Goal: Transaction & Acquisition: Book appointment/travel/reservation

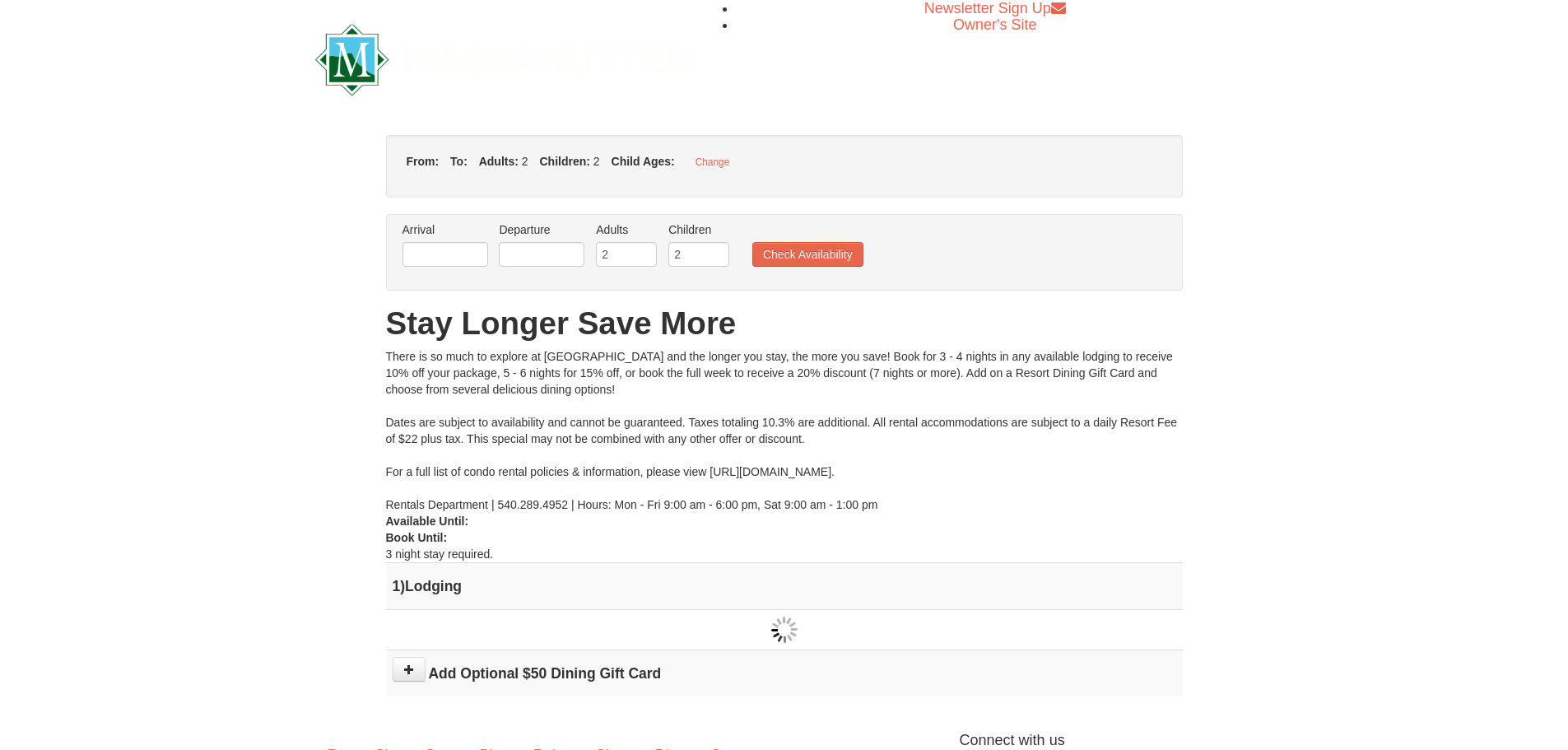
type input "10/10/2025"
type input "[DATE]"
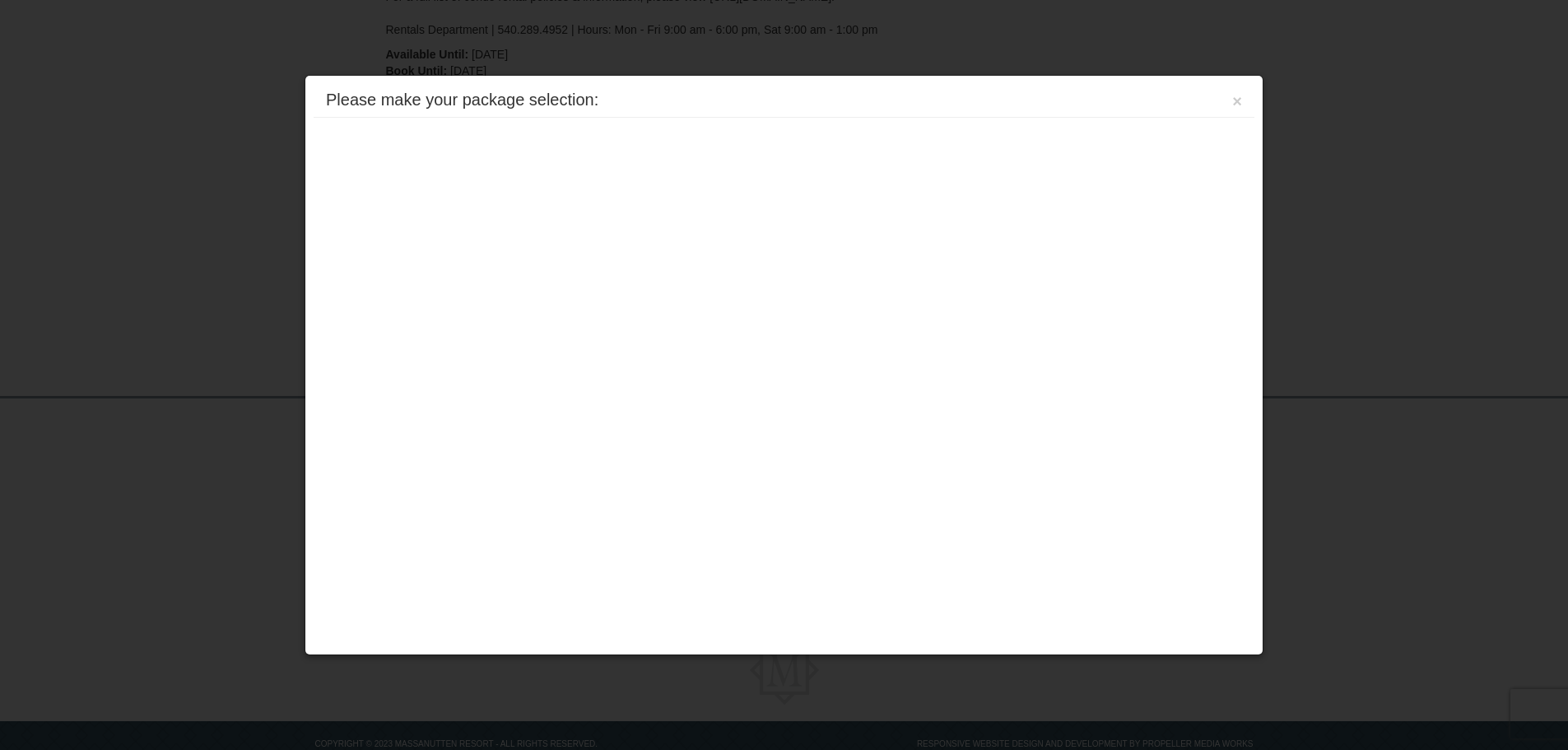
scroll to position [396, 0]
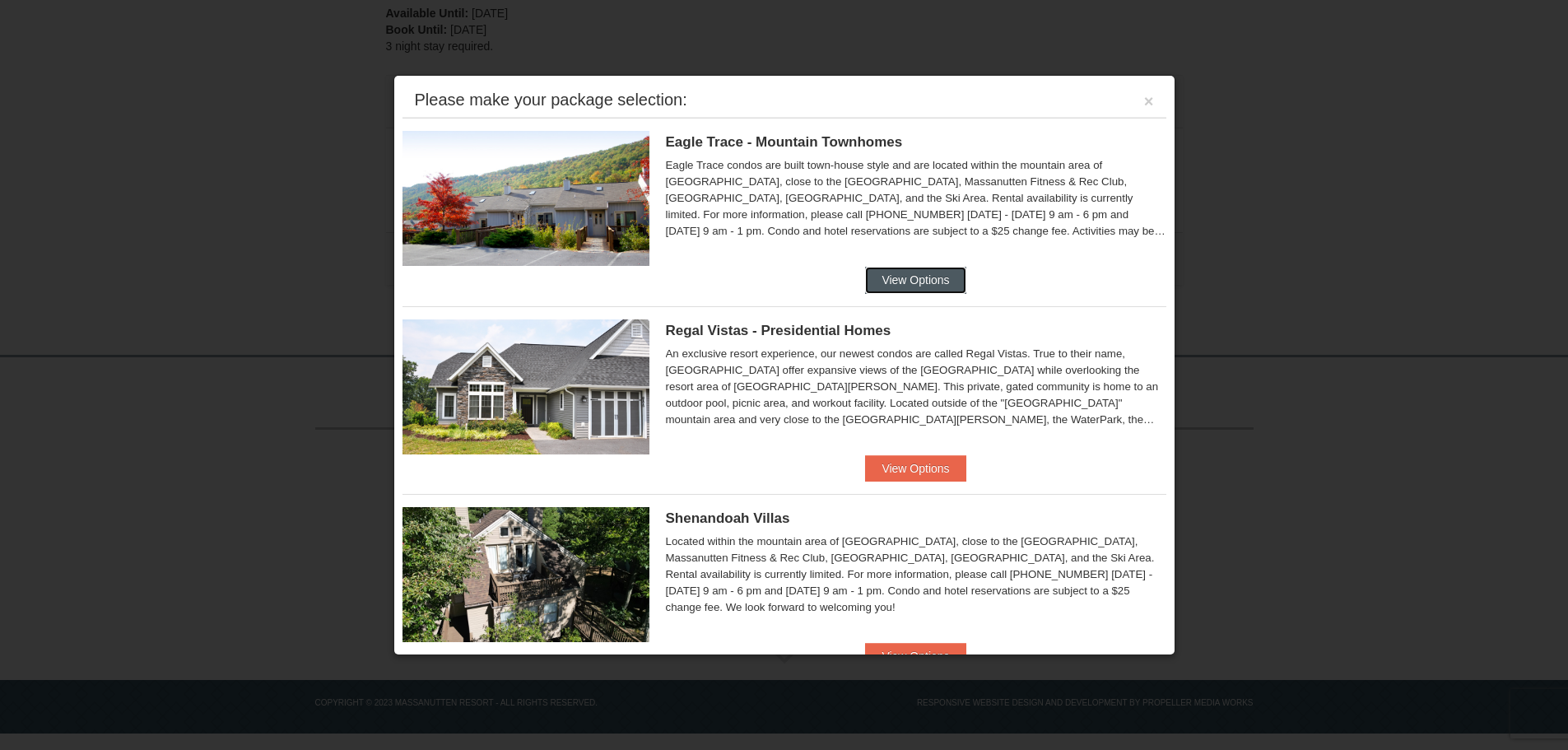
click at [898, 275] on button "View Options" at bounding box center [915, 280] width 100 height 26
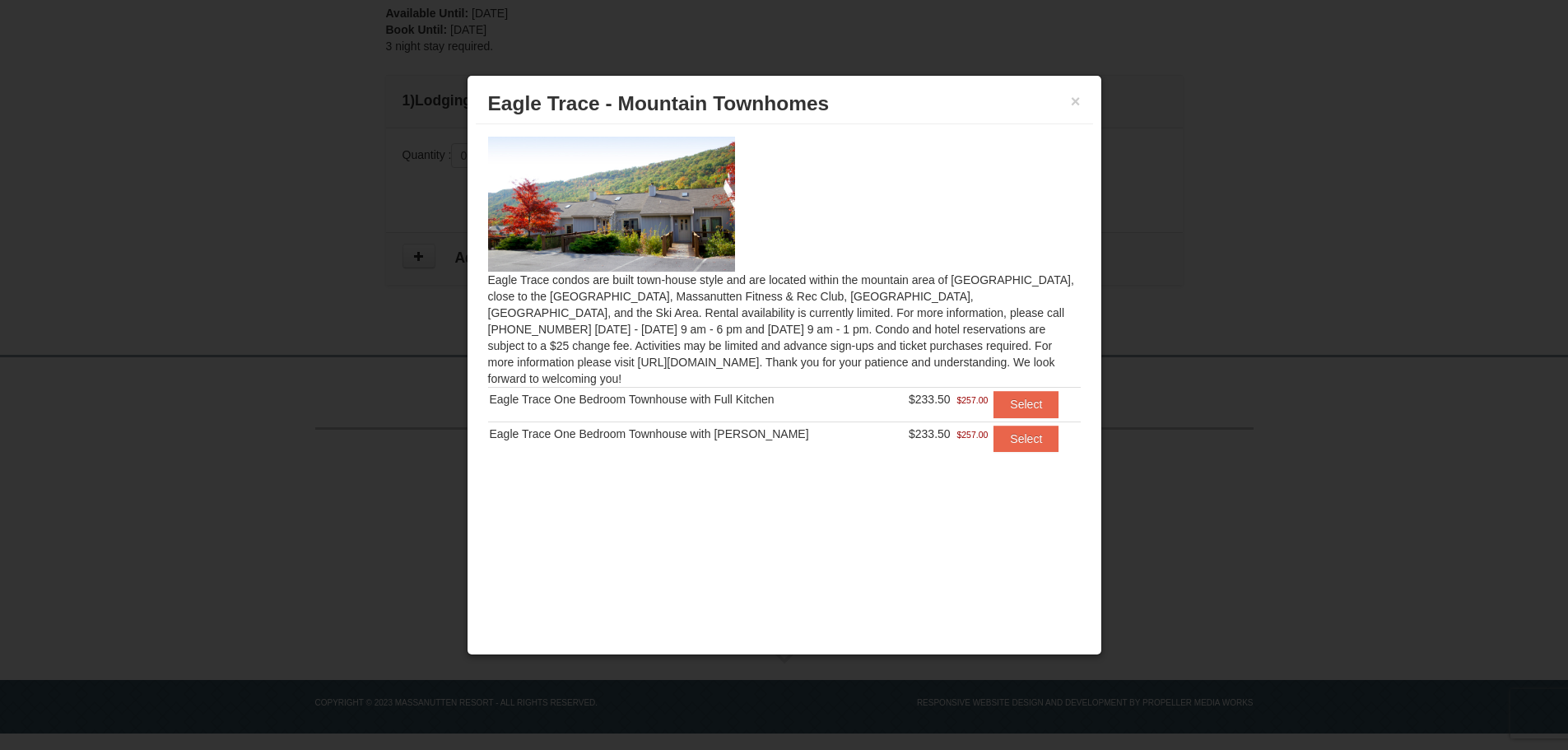
scroll to position [232, 0]
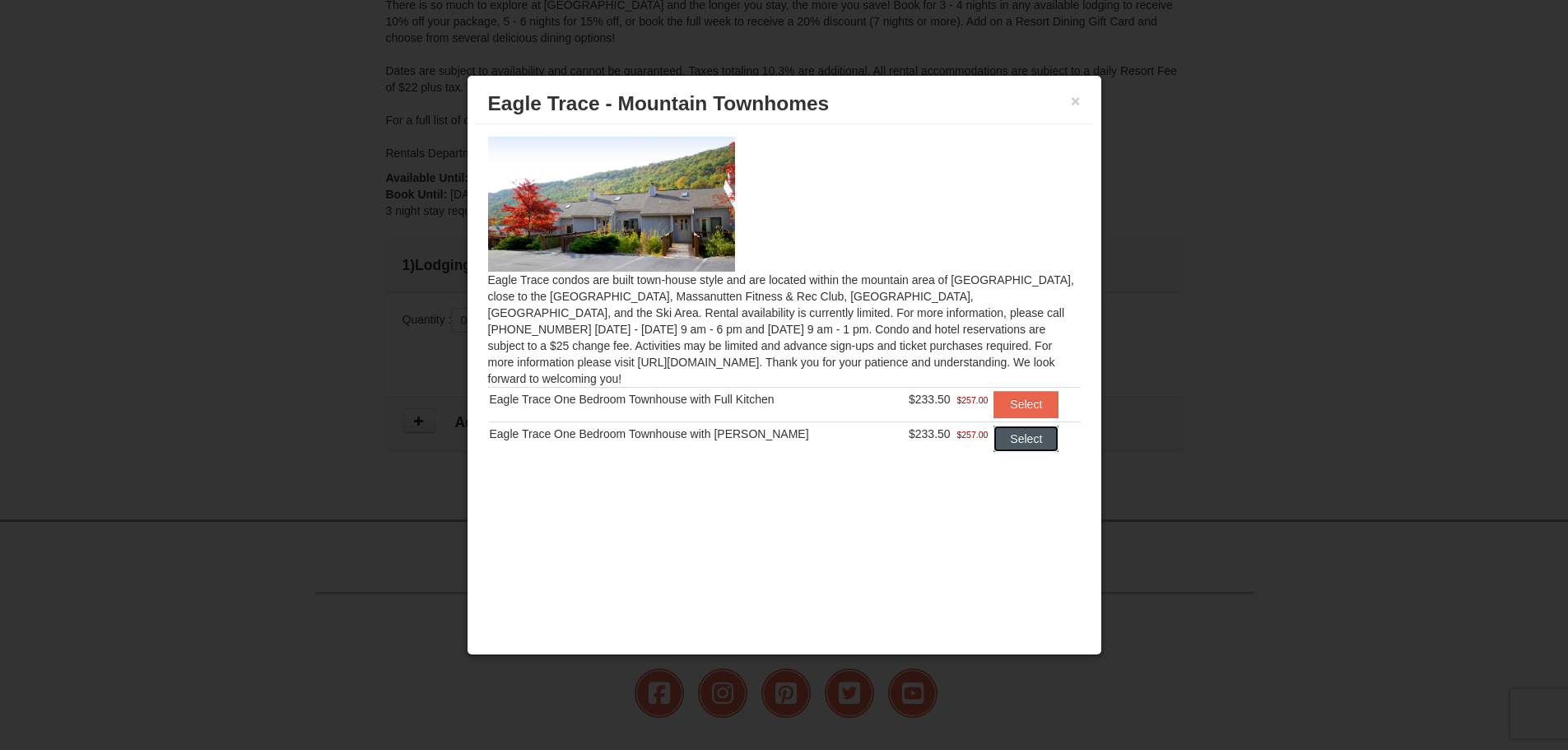
click at [1021, 425] on button "Select" at bounding box center [1026, 439] width 65 height 26
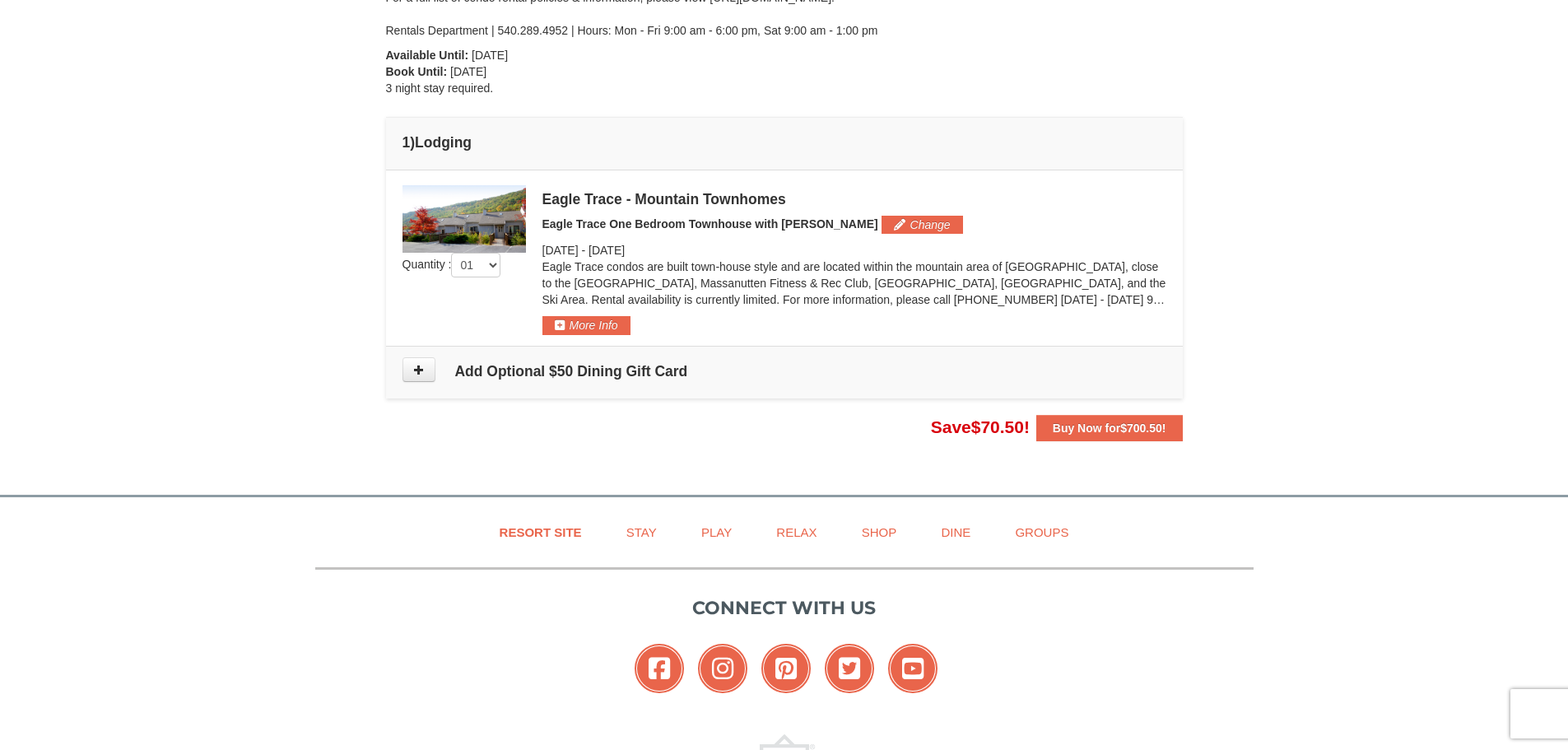
scroll to position [396, 0]
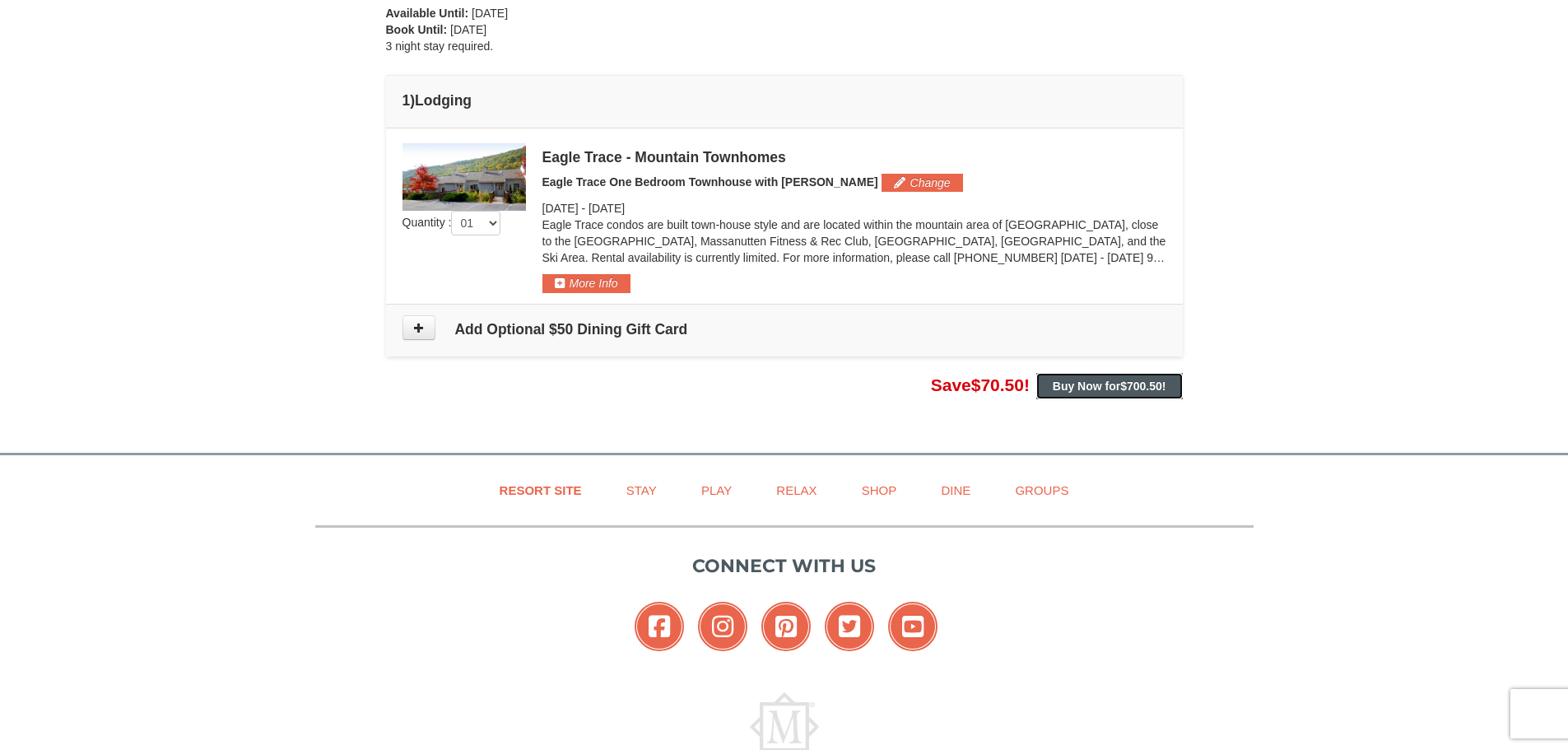
click at [1076, 380] on strong "Buy Now for $700.50 !" at bounding box center [1109, 385] width 113 height 13
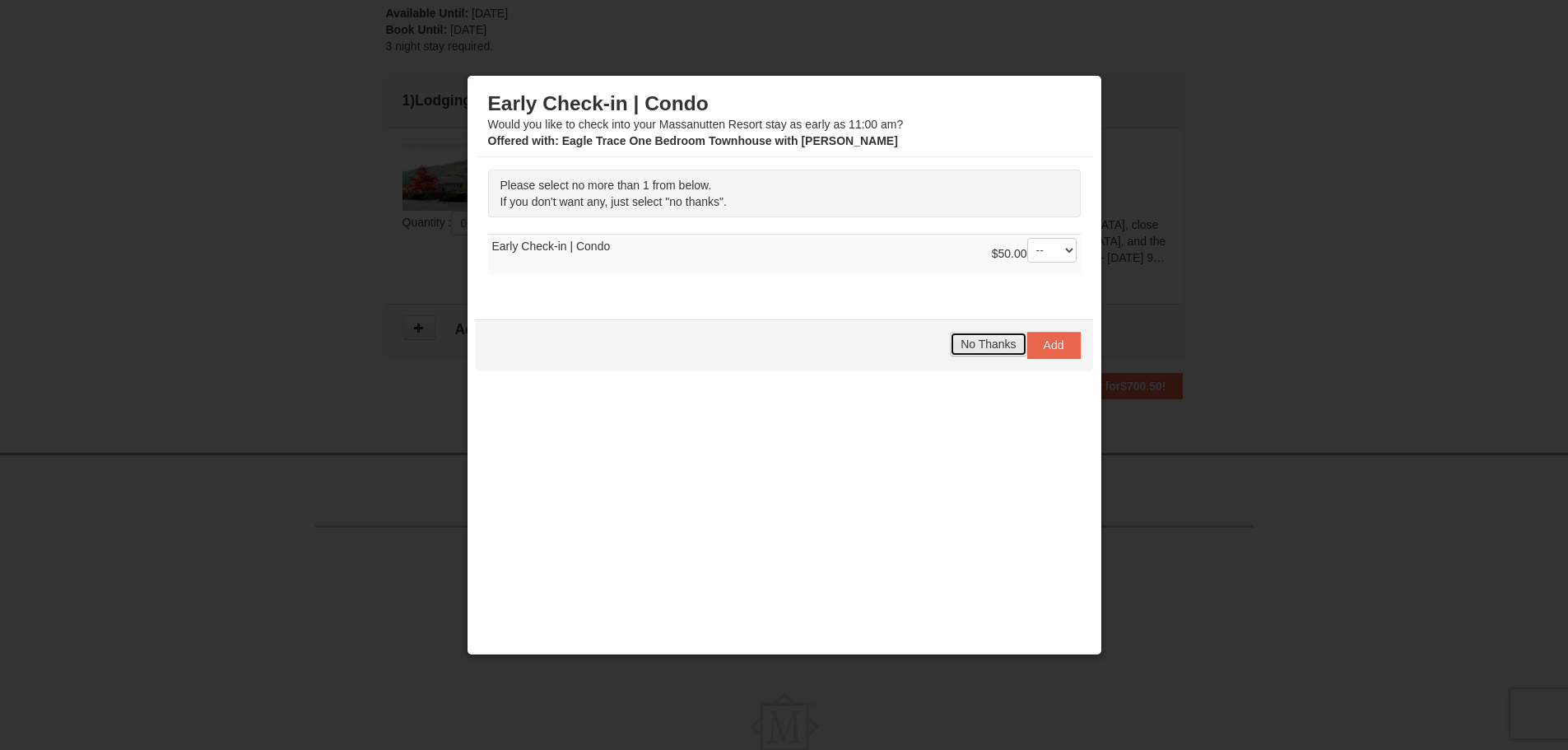
click at [974, 341] on span "No Thanks" at bounding box center [988, 344] width 55 height 13
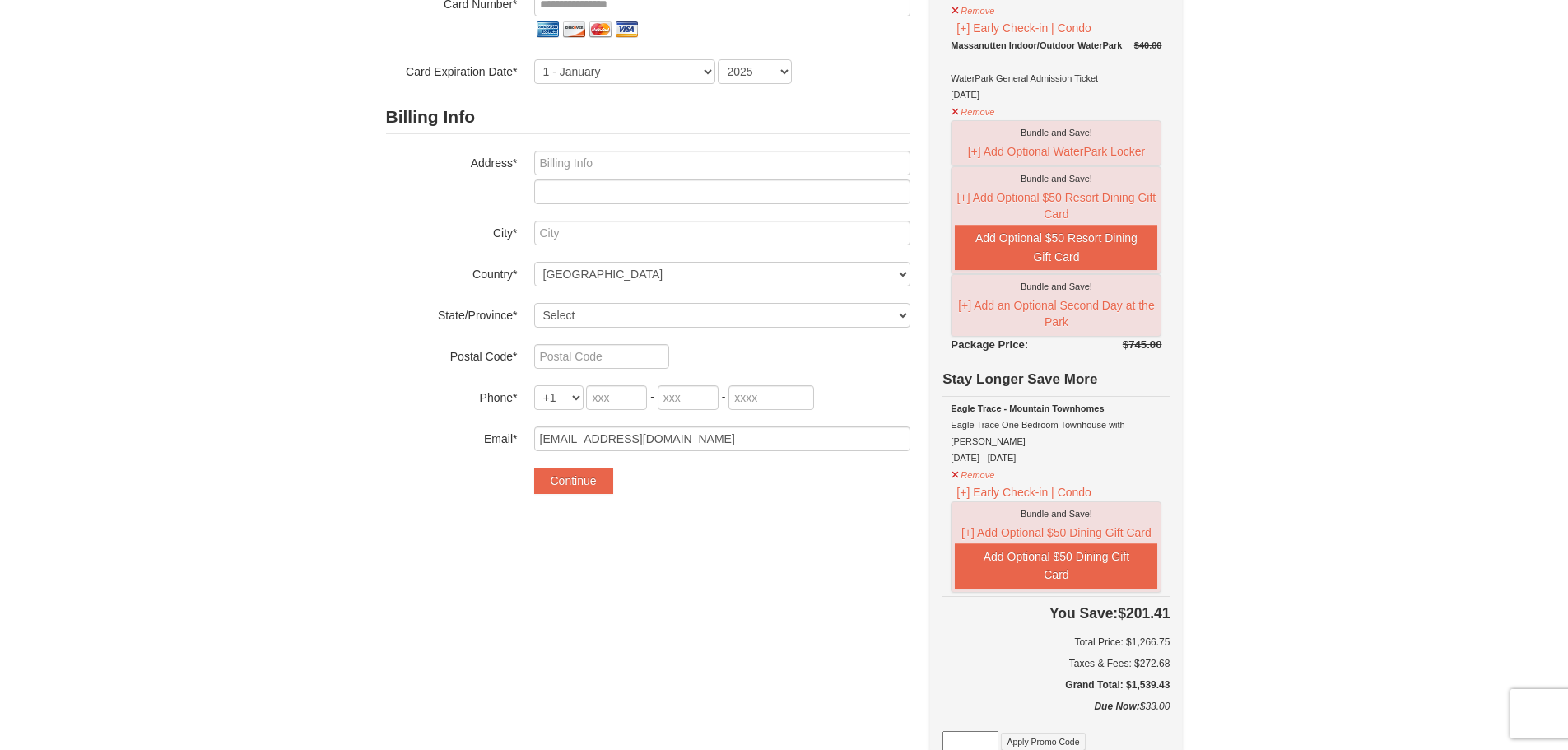
scroll to position [246, 0]
click at [958, 461] on button "Remove" at bounding box center [972, 471] width 45 height 20
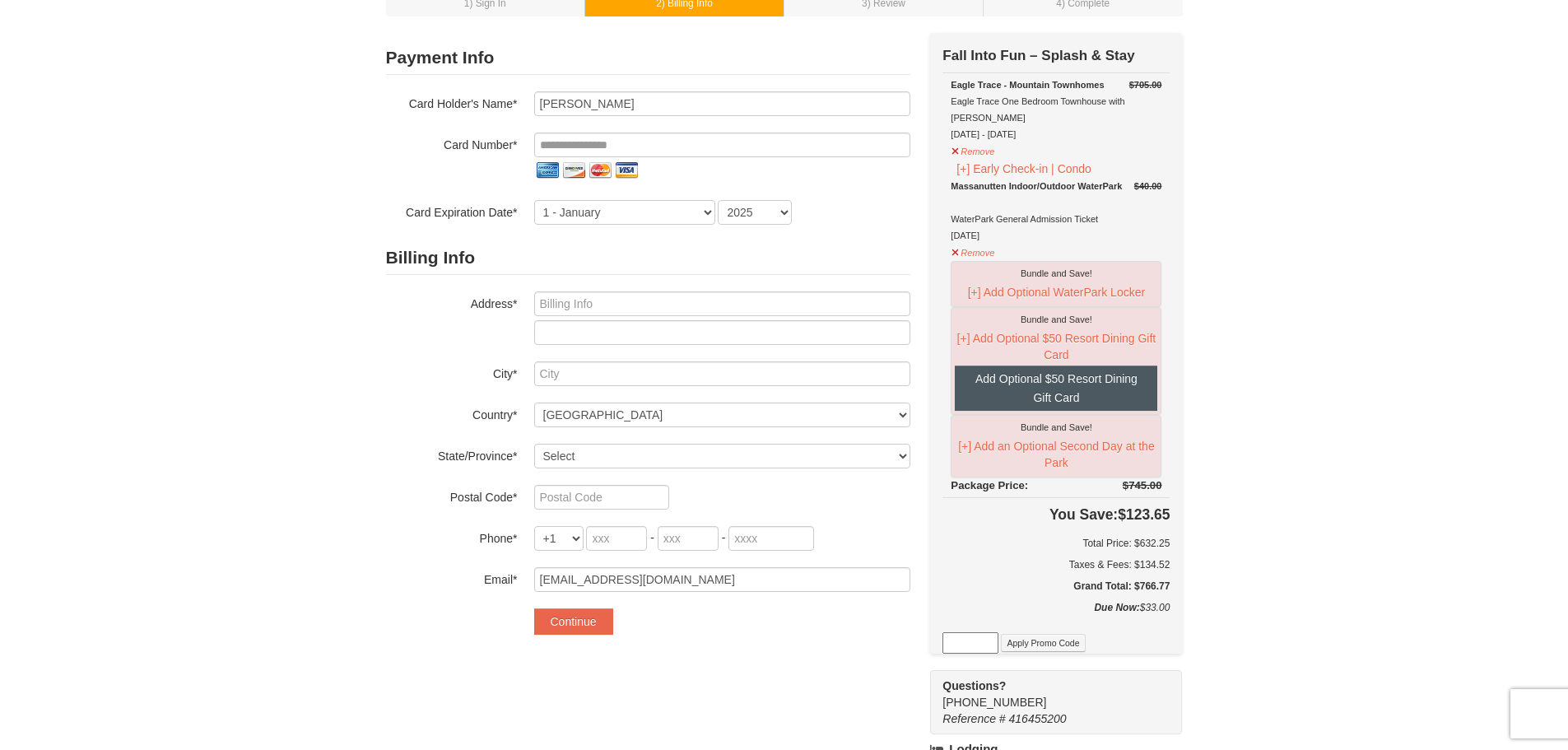
scroll to position [0, 0]
